Goal: Information Seeking & Learning: Learn about a topic

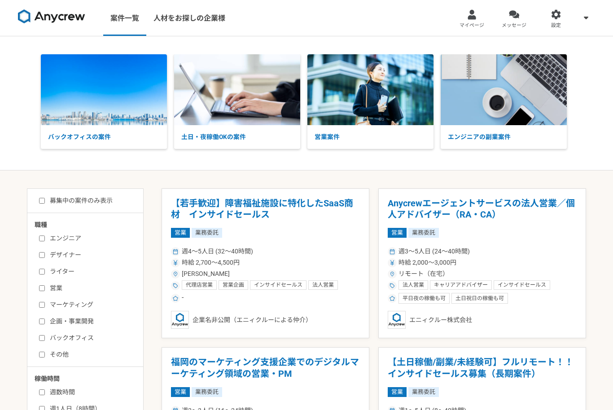
click at [32, 197] on div "募集中の案件のみ表示 職種 エンジニア デザイナー ライター 営業 マーケティング 企画・事業開発 バックオフィス その他 稼働時間 週数時間 週1人日（8時…" at bounding box center [85, 401] width 117 height 426
click at [45, 198] on input "募集中の案件のみ表示" at bounding box center [42, 201] width 6 height 6
checkbox input "true"
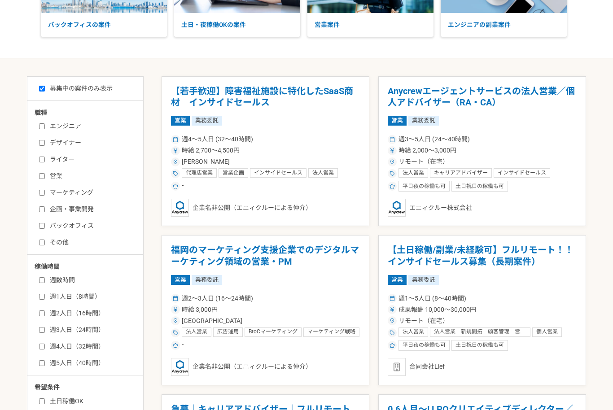
scroll to position [112, 0]
click at [528, 95] on h1 "Anycrewエージェントサービスの法人営業／個人アドバイザー（RA・CA）" at bounding box center [482, 97] width 189 height 23
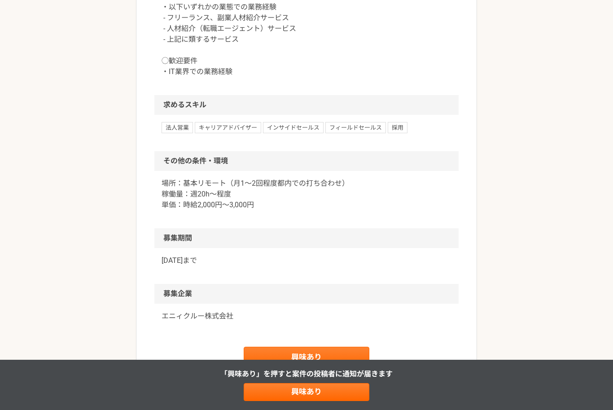
scroll to position [667, 0]
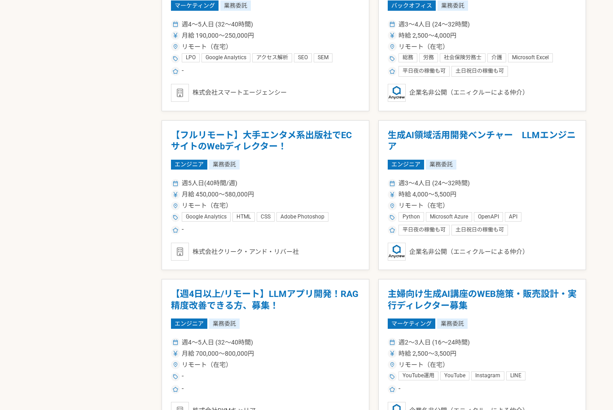
scroll to position [1441, 0]
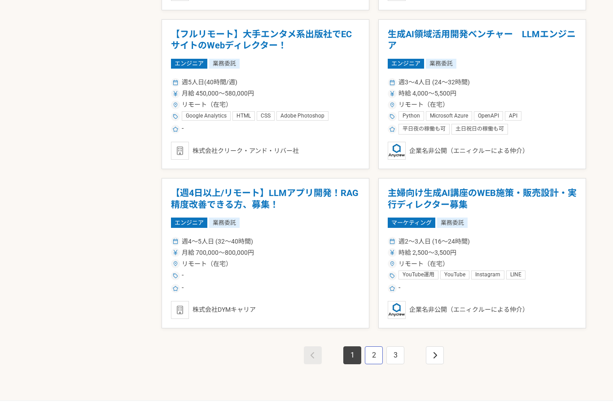
click at [376, 355] on link "2" at bounding box center [374, 356] width 18 height 18
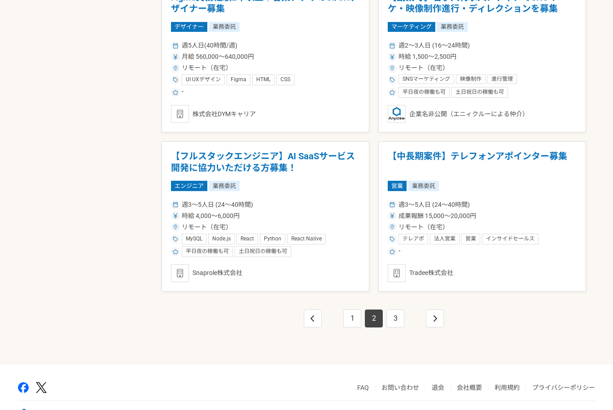
scroll to position [1478, 0]
click at [396, 319] on link "3" at bounding box center [395, 319] width 18 height 18
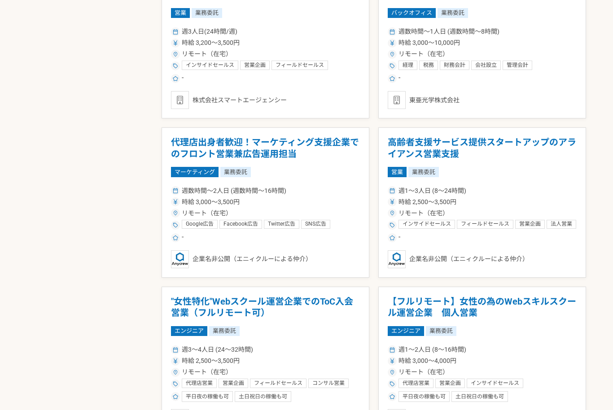
scroll to position [697, 0]
